Goal: Information Seeking & Learning: Learn about a topic

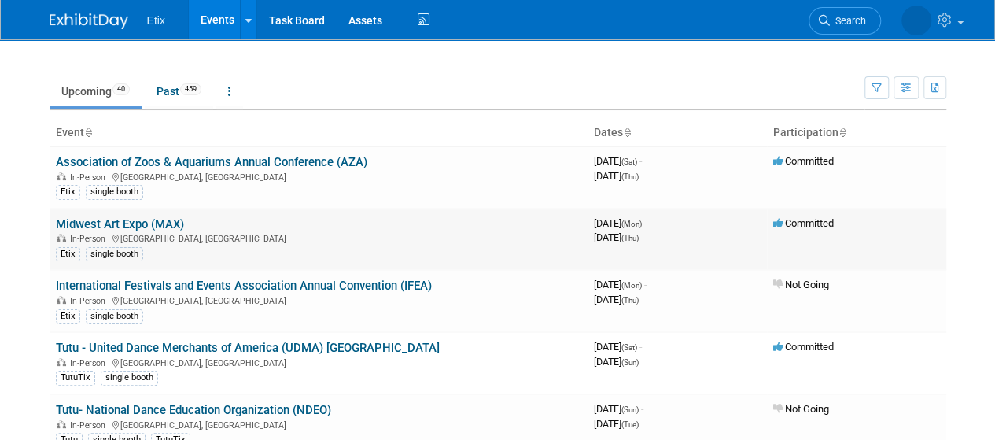
click at [162, 221] on link "Midwest Art Expo (MAX)" at bounding box center [120, 224] width 128 height 14
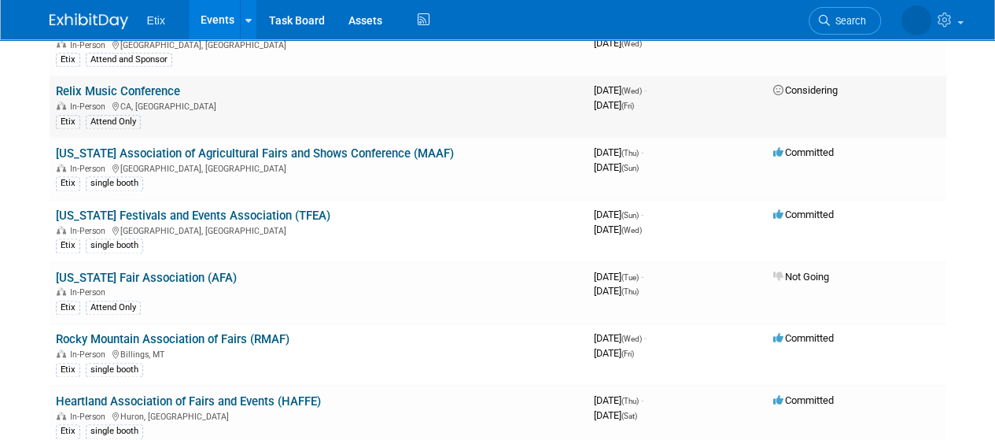
scroll to position [1022, 0]
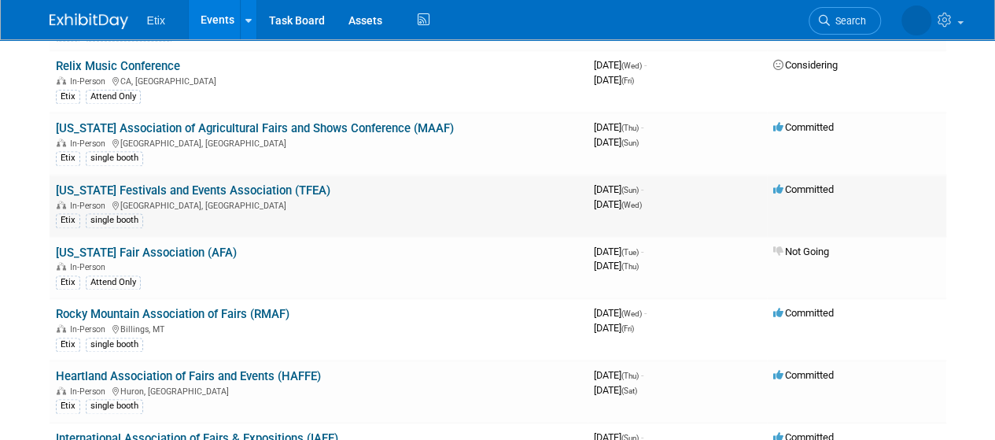
click at [249, 183] on link "Texas Festivals and Events Association (TFEA)" at bounding box center [193, 190] width 274 height 14
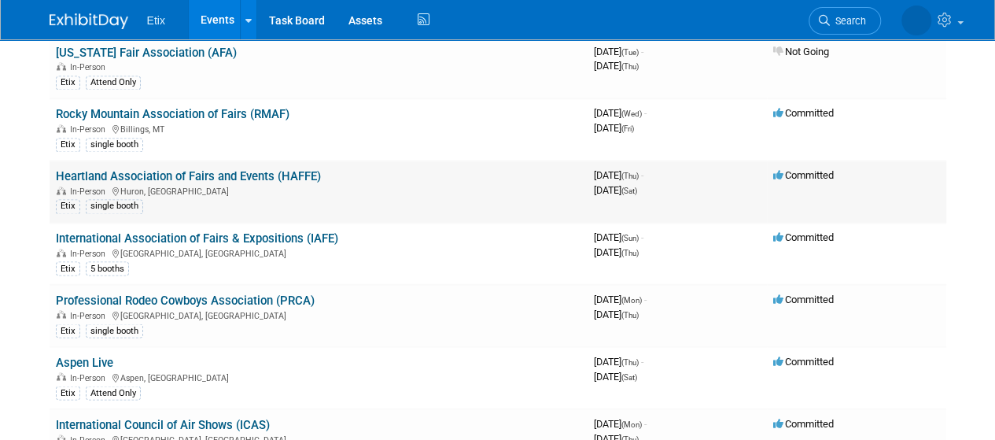
scroll to position [1258, 0]
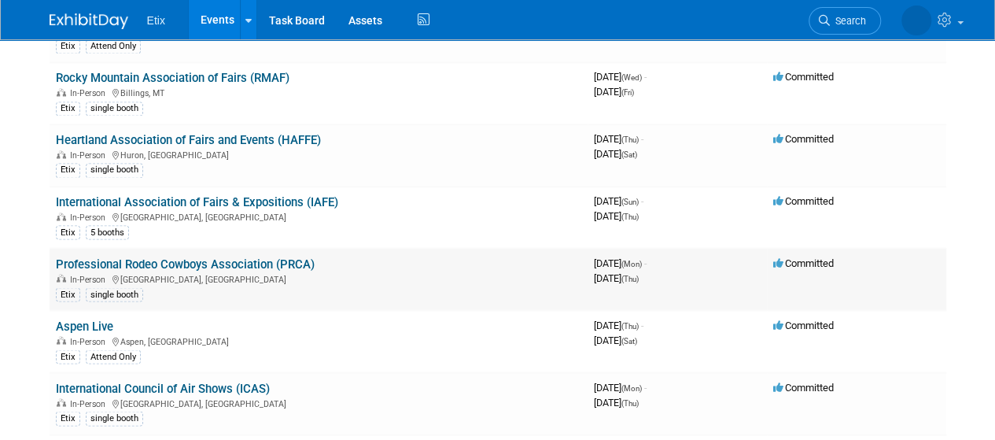
click at [271, 256] on link "Professional Rodeo Cowboys Association (PRCA)" at bounding box center [185, 263] width 259 height 14
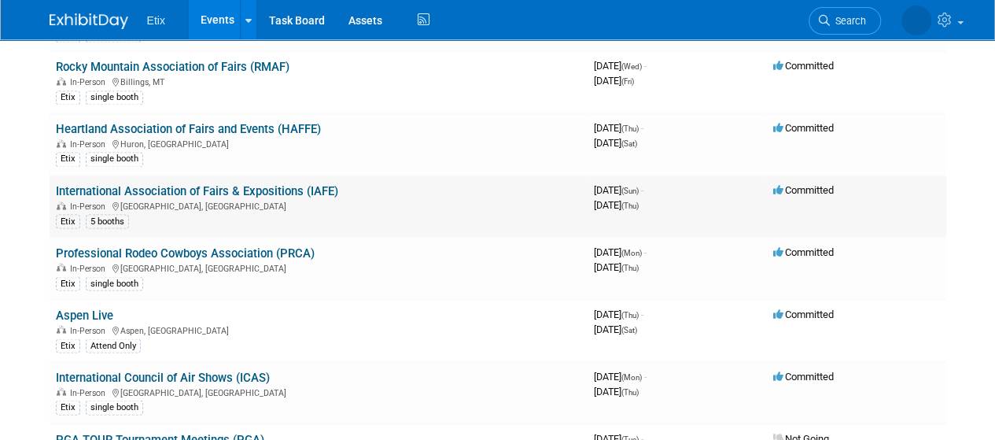
scroll to position [1337, 0]
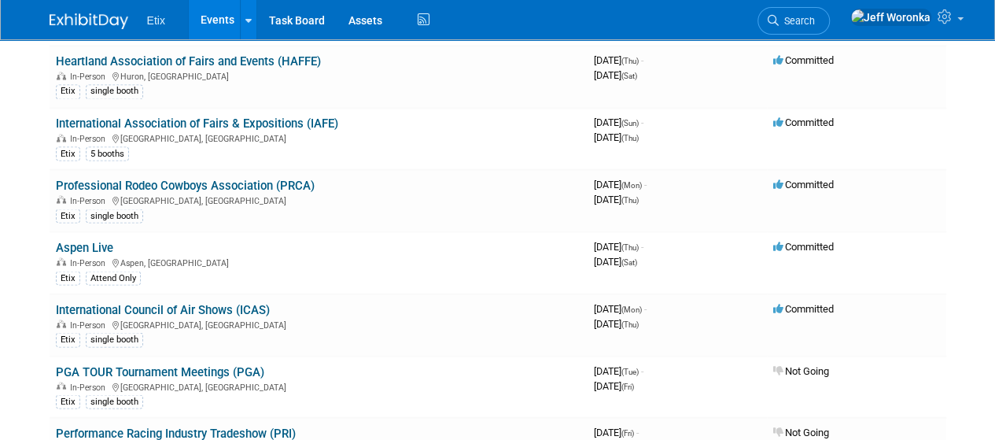
click at [101, 240] on link "Aspen Live" at bounding box center [84, 247] width 57 height 14
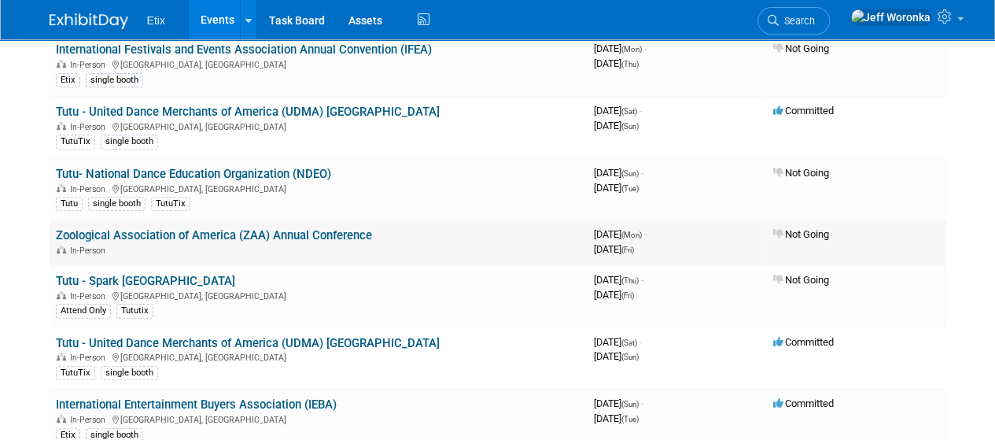
scroll to position [393, 0]
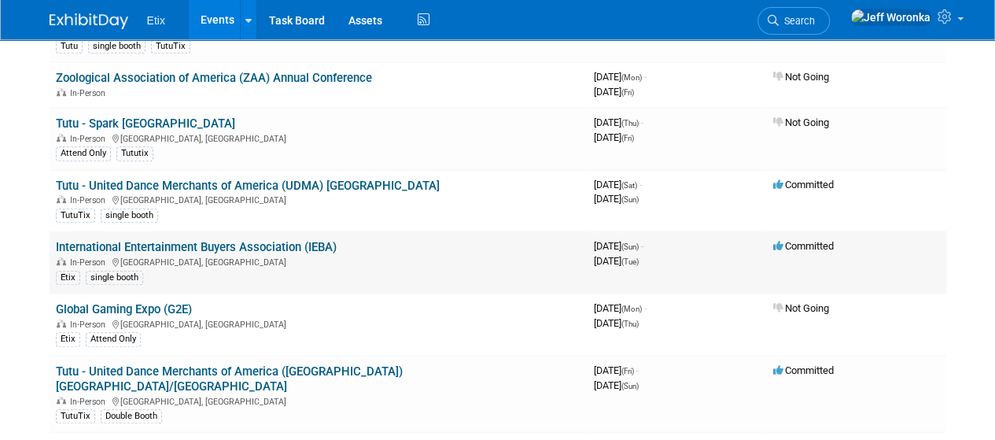
click at [168, 243] on link "International Entertainment Buyers Association (IEBA)" at bounding box center [196, 247] width 281 height 14
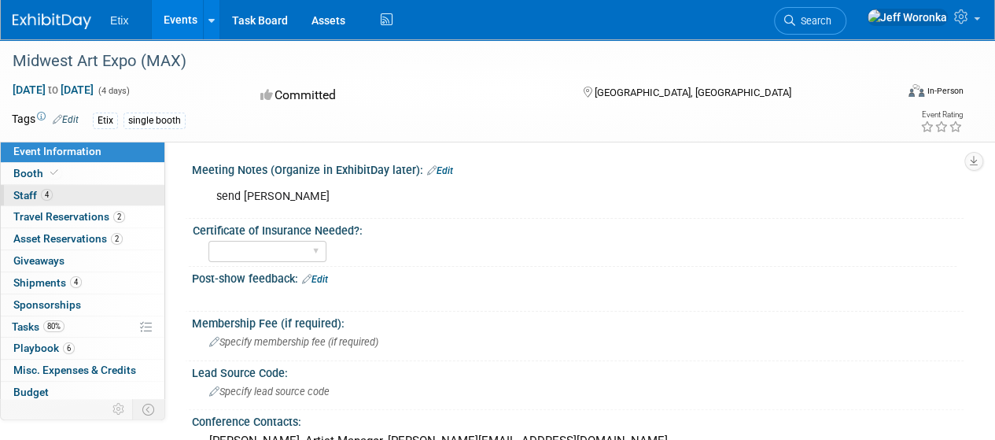
click at [26, 194] on span "Staff 4" at bounding box center [32, 195] width 39 height 13
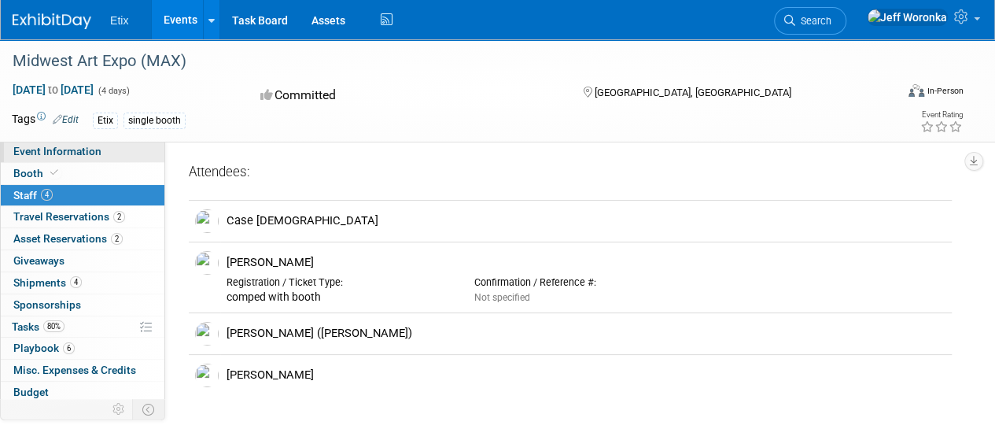
click at [86, 152] on span "Event Information" at bounding box center [57, 151] width 88 height 13
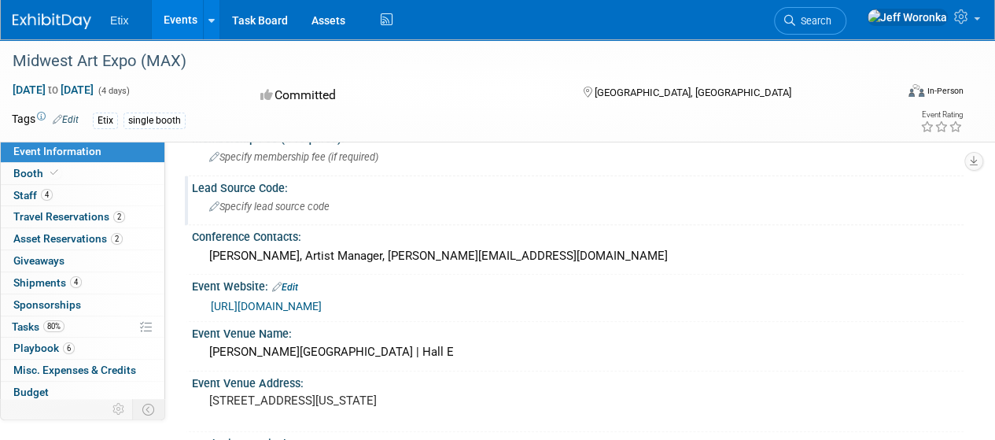
scroll to position [236, 0]
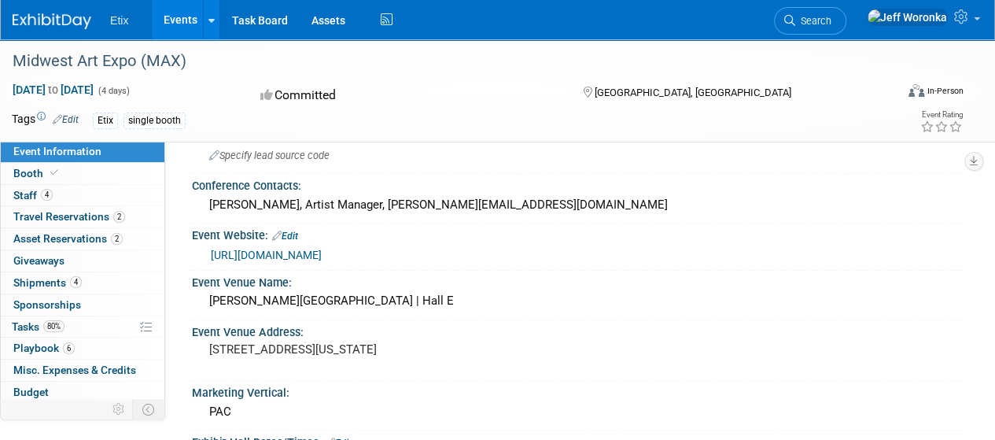
click at [322, 250] on link "https://midwestartsxpo.org/" at bounding box center [266, 255] width 111 height 13
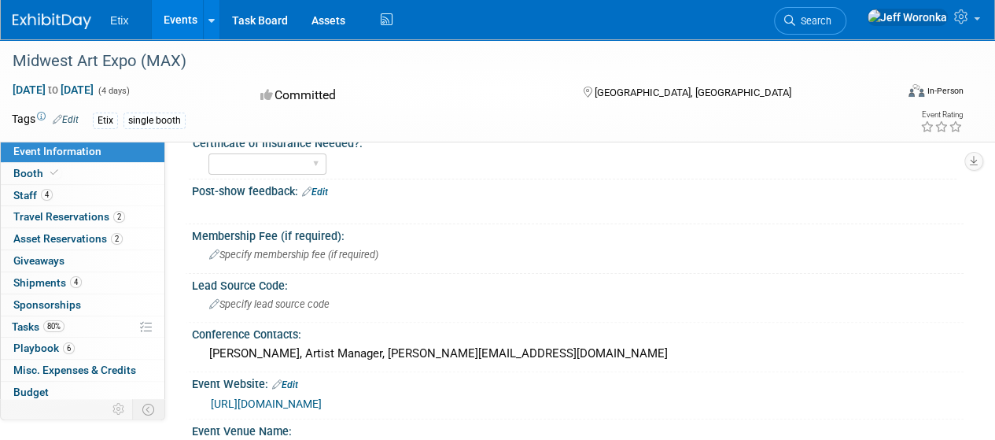
scroll to position [0, 0]
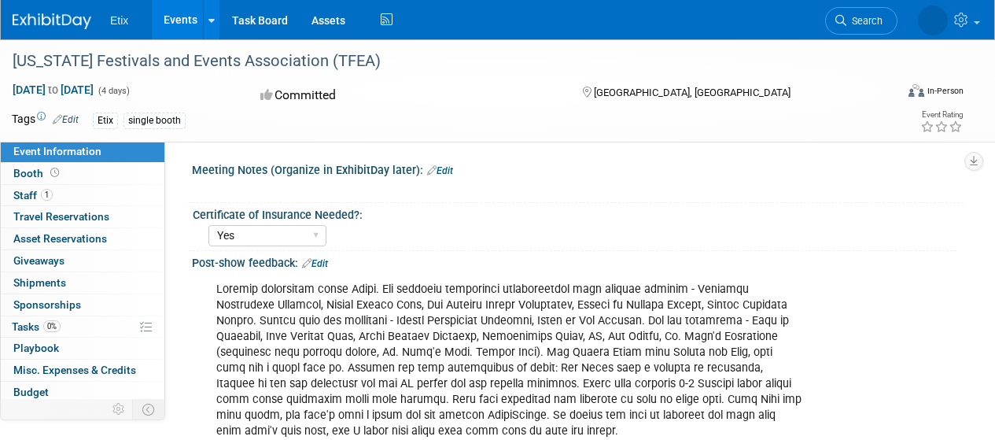
select select "Yes"
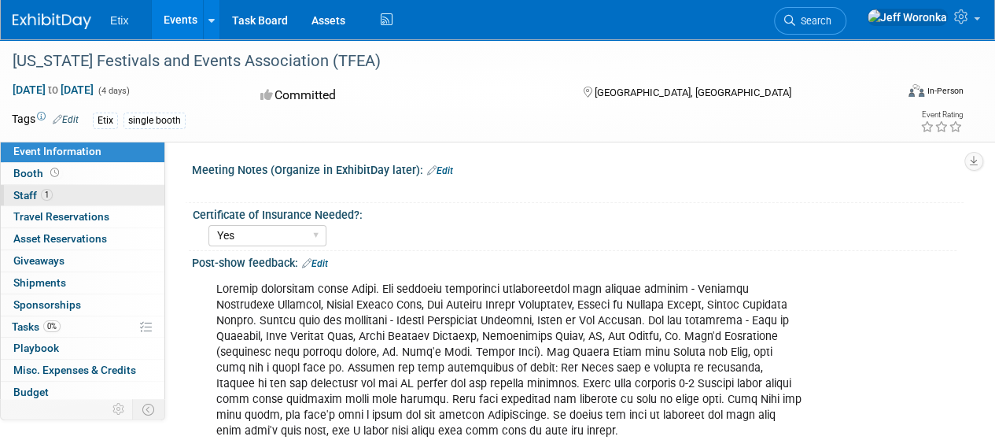
click at [30, 192] on span "Staff 1" at bounding box center [32, 195] width 39 height 13
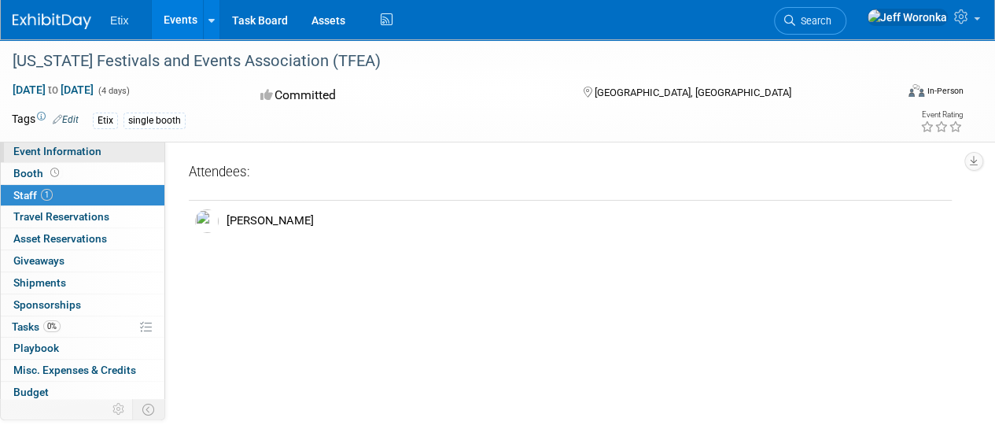
click at [44, 153] on span "Event Information" at bounding box center [57, 151] width 88 height 13
select select "Yes"
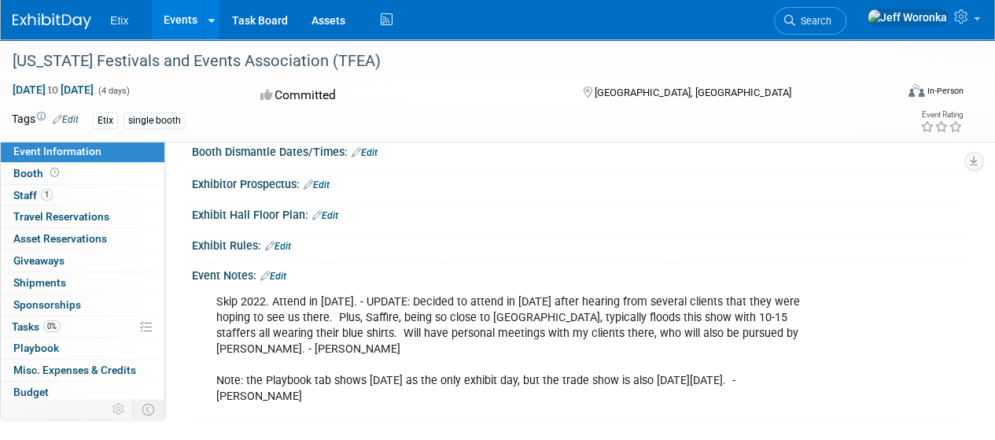
scroll to position [629, 0]
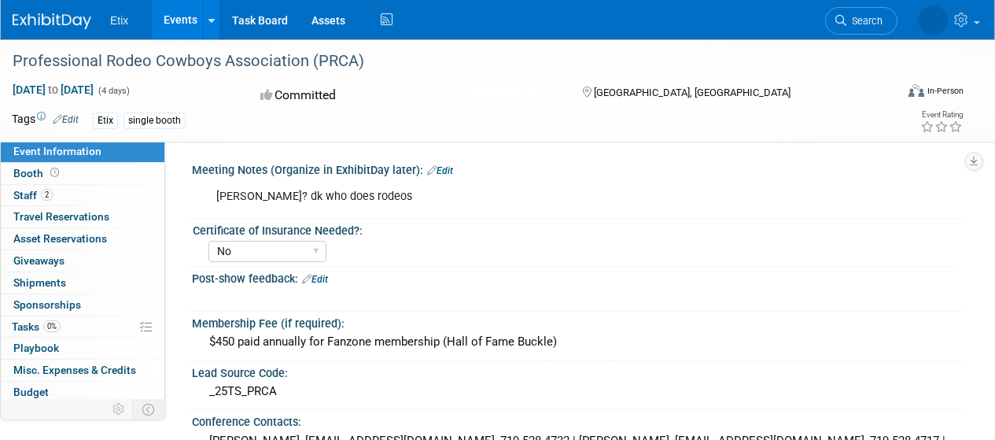
select select "No"
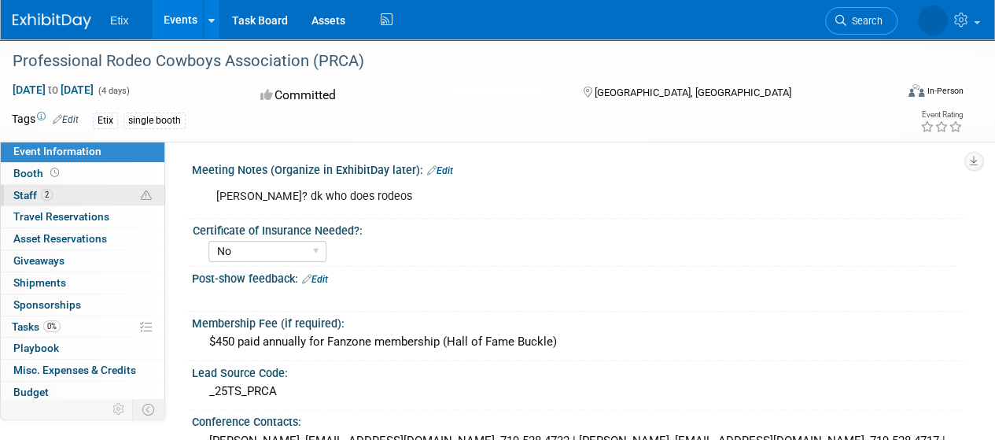
click at [63, 201] on link "2 Staff 2" at bounding box center [83, 195] width 164 height 21
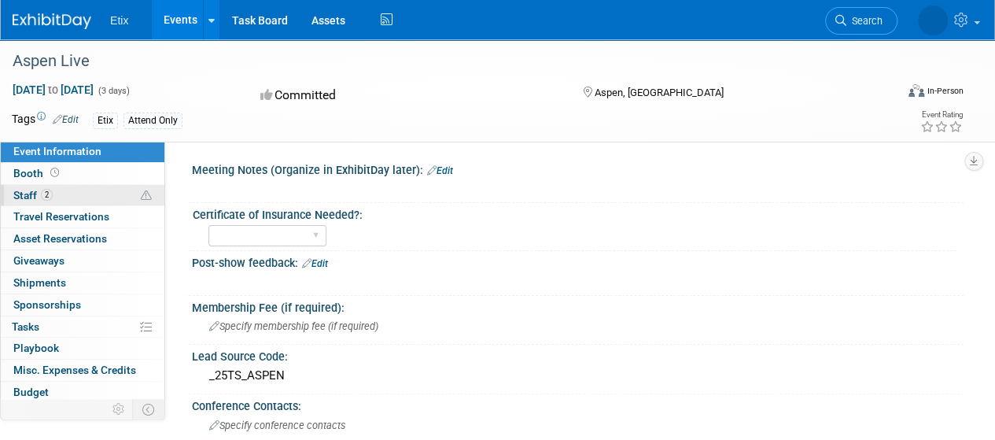
click at [69, 197] on link "2 Staff 2" at bounding box center [83, 195] width 164 height 21
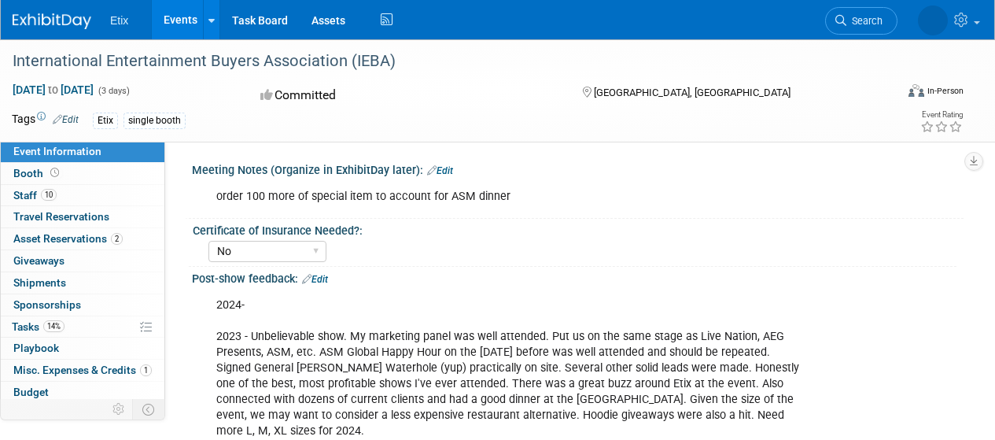
select select "No"
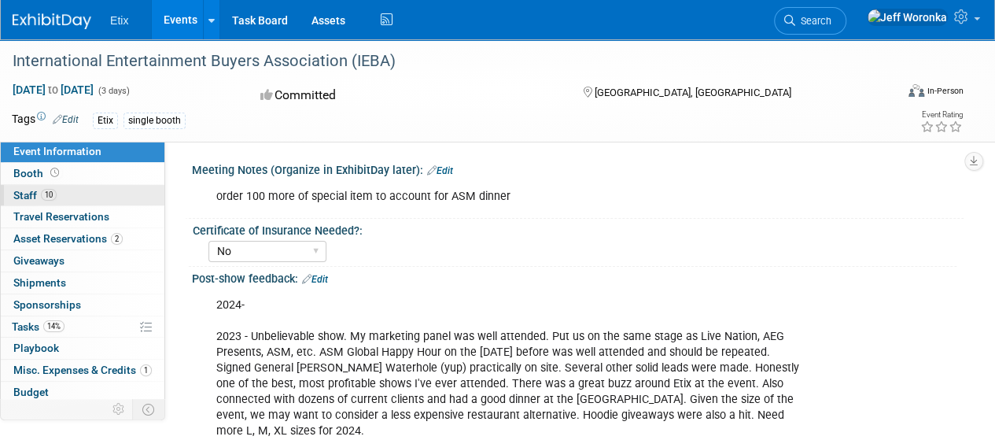
click at [74, 200] on link "10 Staff 10" at bounding box center [83, 195] width 164 height 21
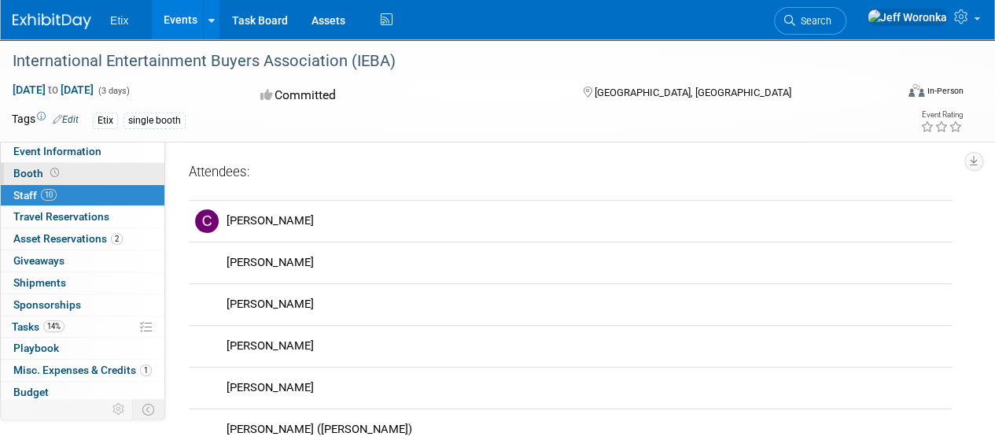
click at [101, 179] on link "Booth" at bounding box center [83, 173] width 164 height 21
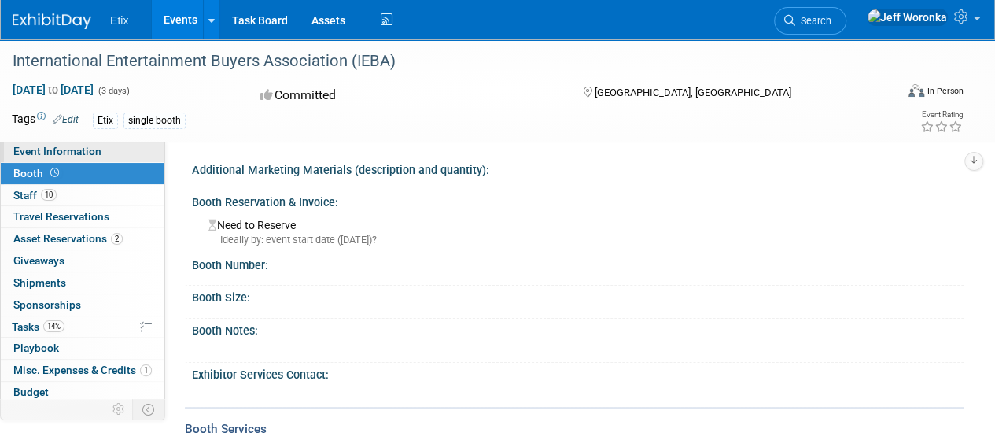
click at [98, 152] on span "Event Information" at bounding box center [57, 151] width 88 height 13
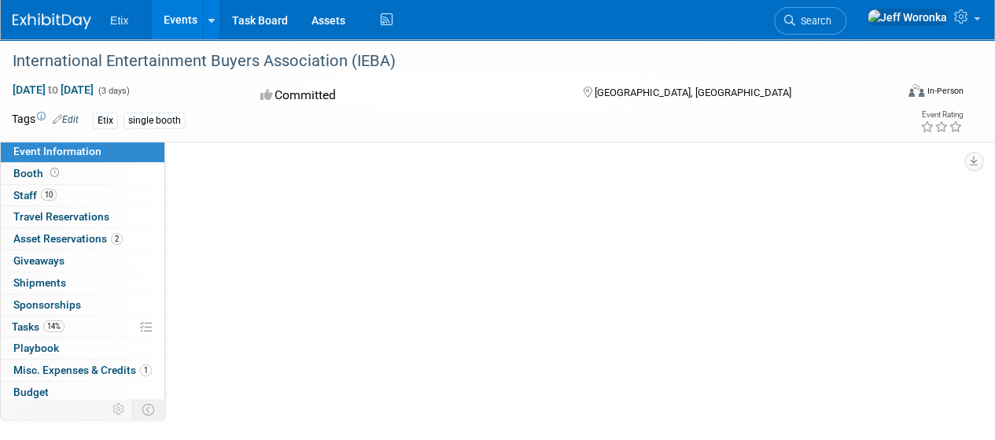
select select "No"
